Goal: Check status: Check status

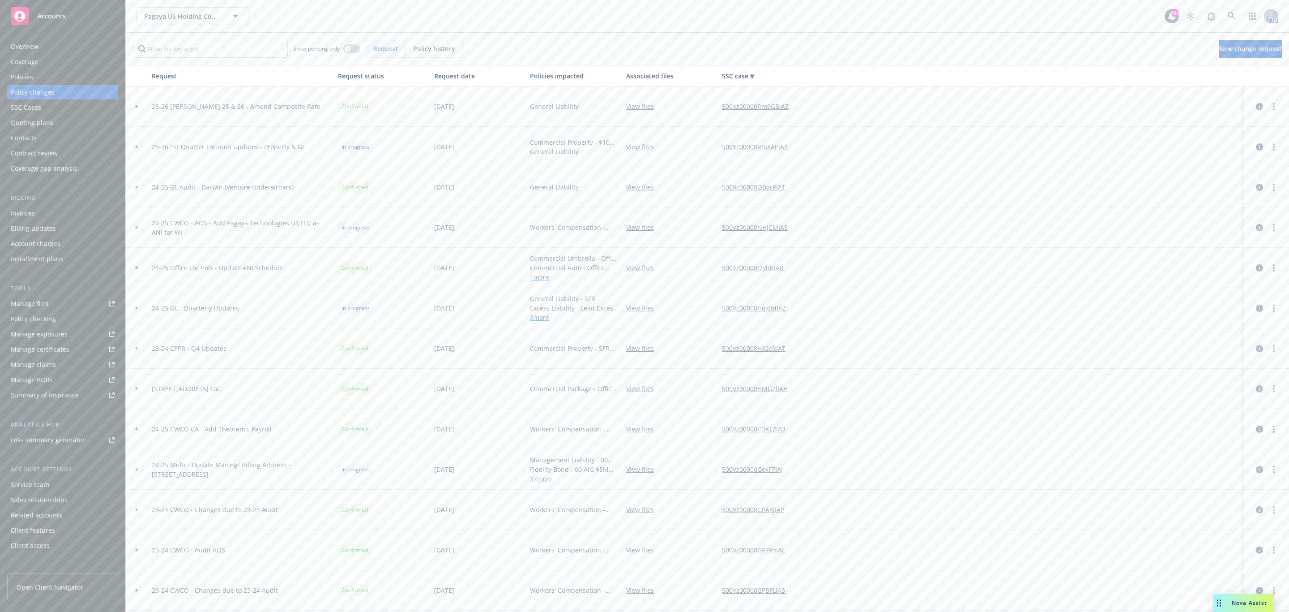
click at [955, 17] on div "Pagaya US Holding Company LLC Pagaya US Holding Company LLC" at bounding box center [651, 16] width 1028 height 18
click at [276, 23] on div "Pagaya US Holding Company LLC Pagaya US Holding Company LLC" at bounding box center [651, 16] width 1028 height 18
